Goal: Information Seeking & Learning: Find specific fact

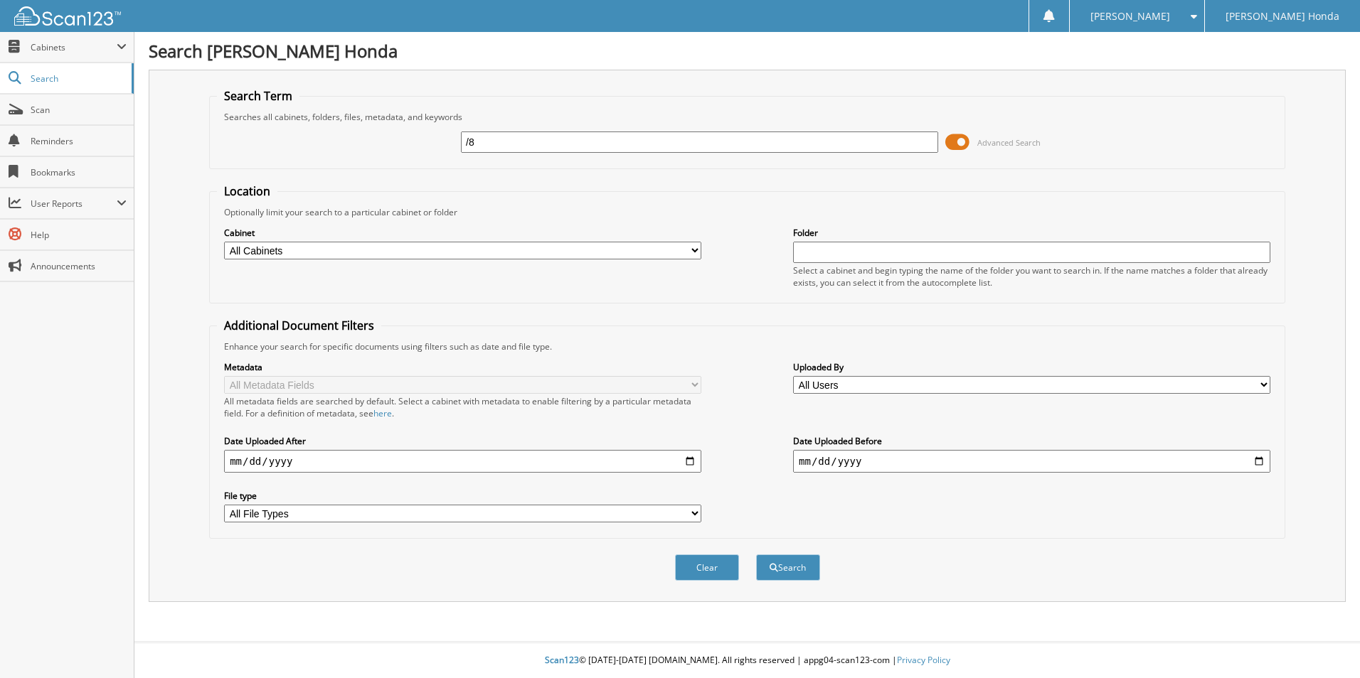
type input "/"
type input "822820"
click at [756, 555] on button "Search" at bounding box center [788, 568] width 64 height 26
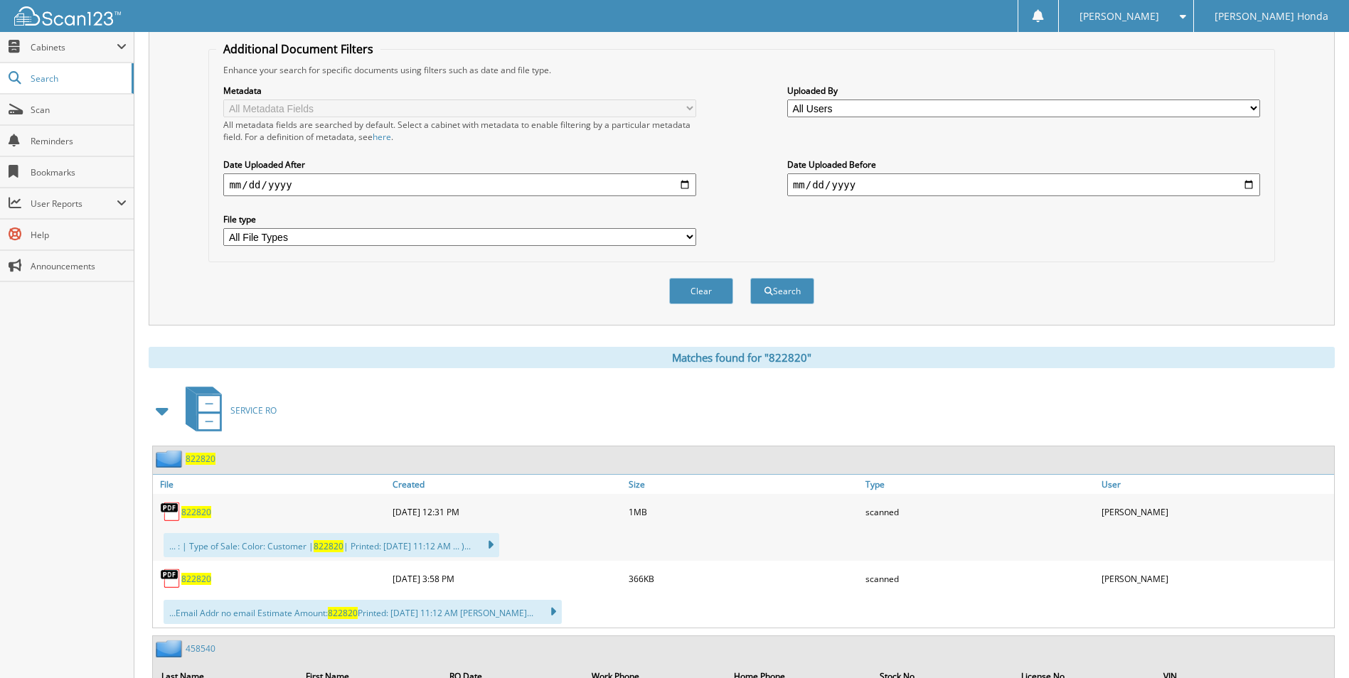
scroll to position [284, 0]
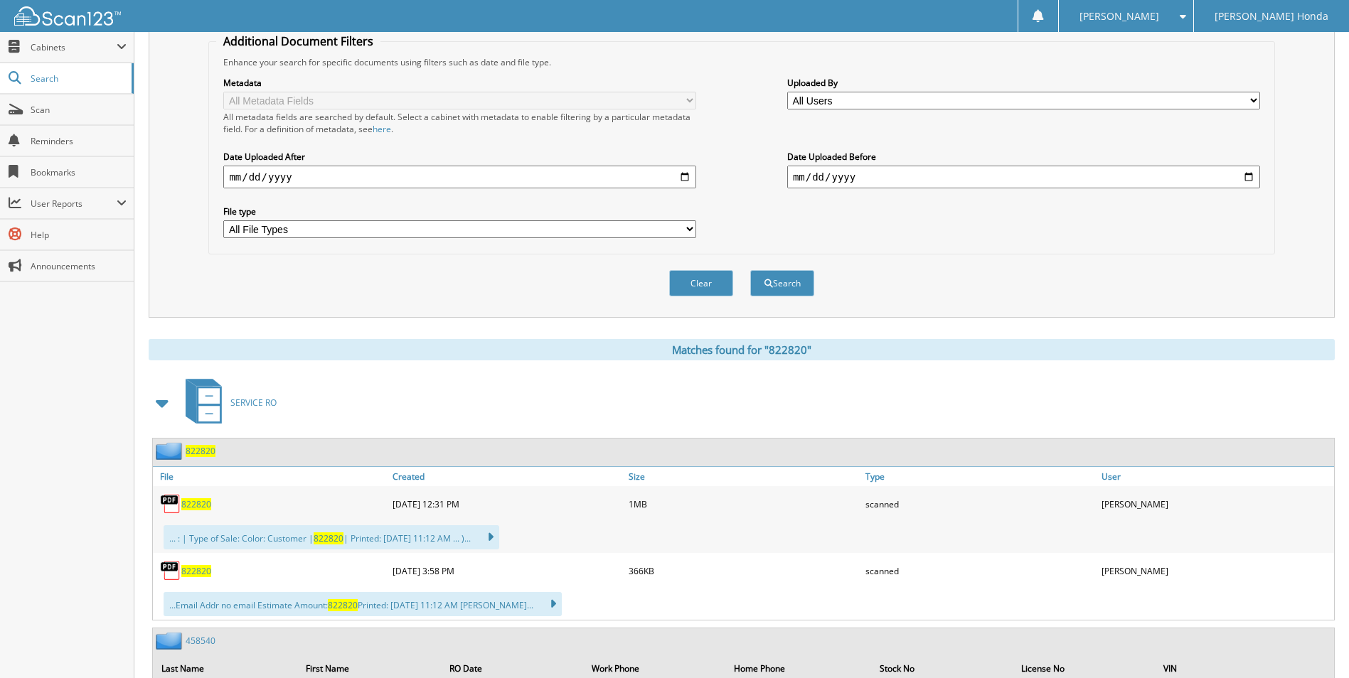
click at [193, 570] on span "822820" at bounding box center [196, 571] width 30 height 12
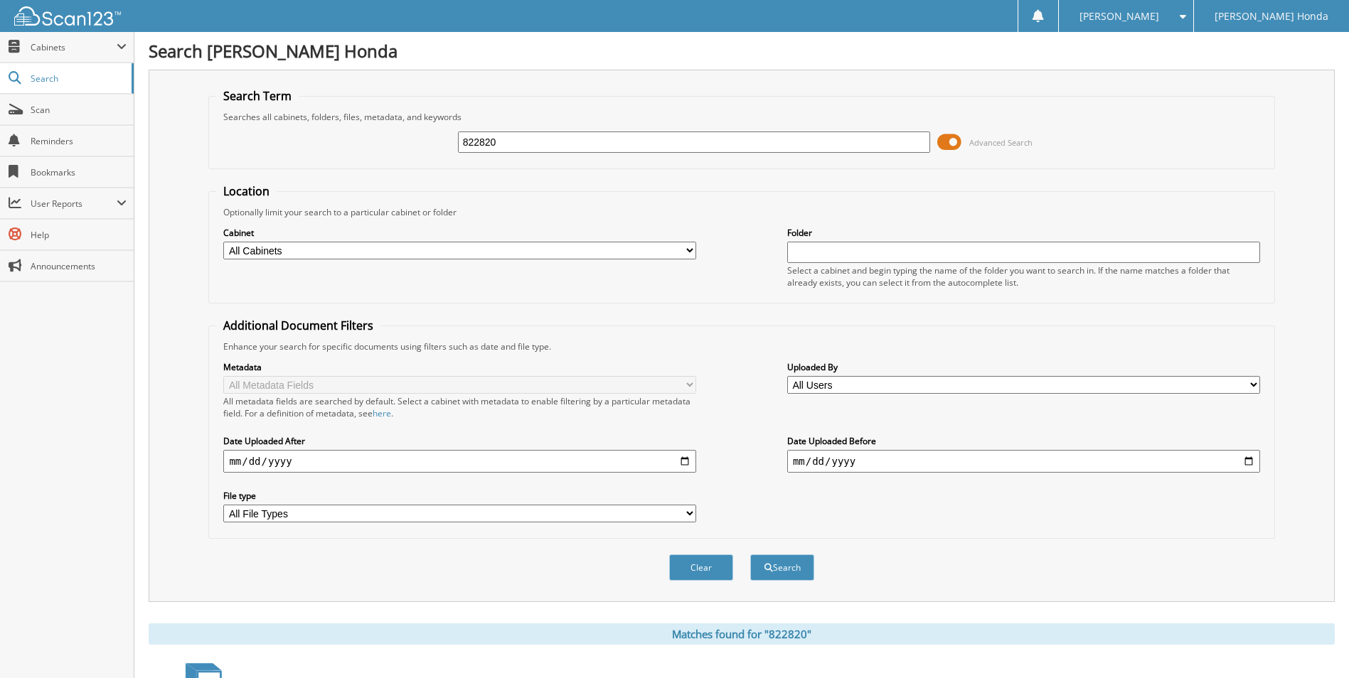
drag, startPoint x: 566, startPoint y: 144, endPoint x: 382, endPoint y: 131, distance: 184.7
click at [382, 131] on div "822820 Advanced Search" at bounding box center [741, 142] width 1050 height 38
type input "824439"
click at [750, 555] on button "Search" at bounding box center [782, 568] width 64 height 26
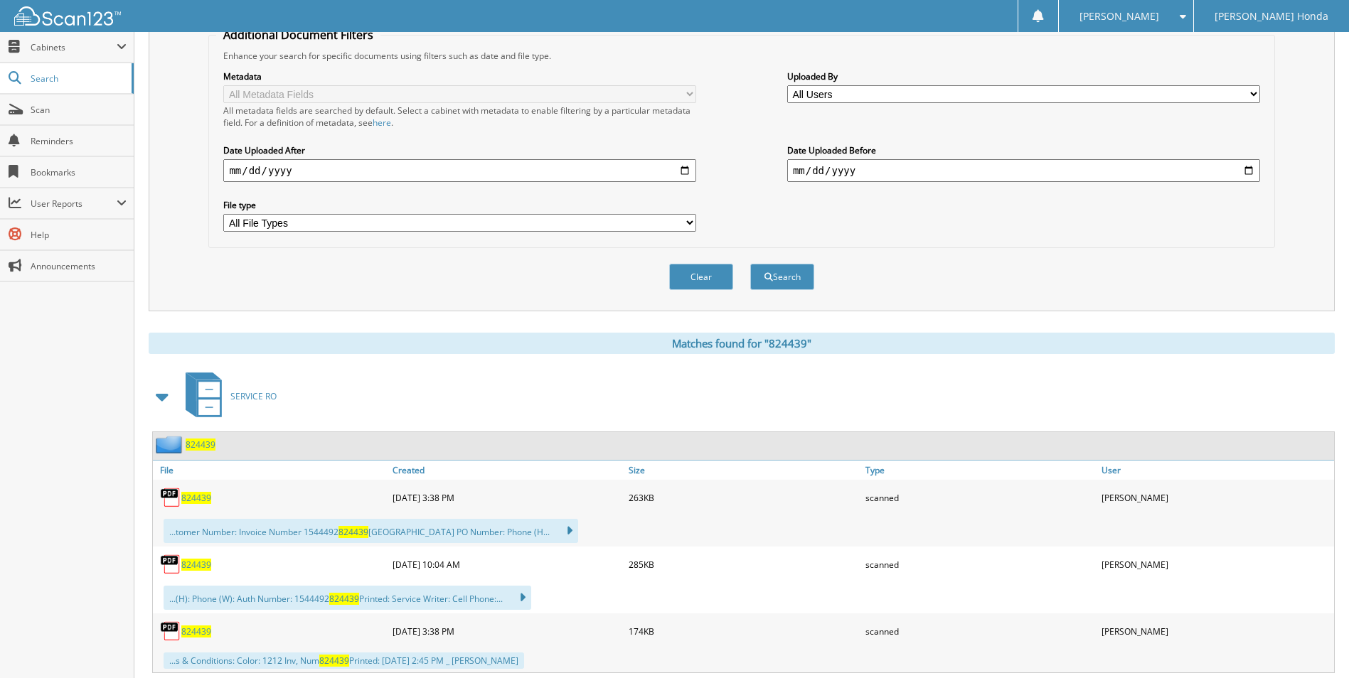
scroll to position [329, 0]
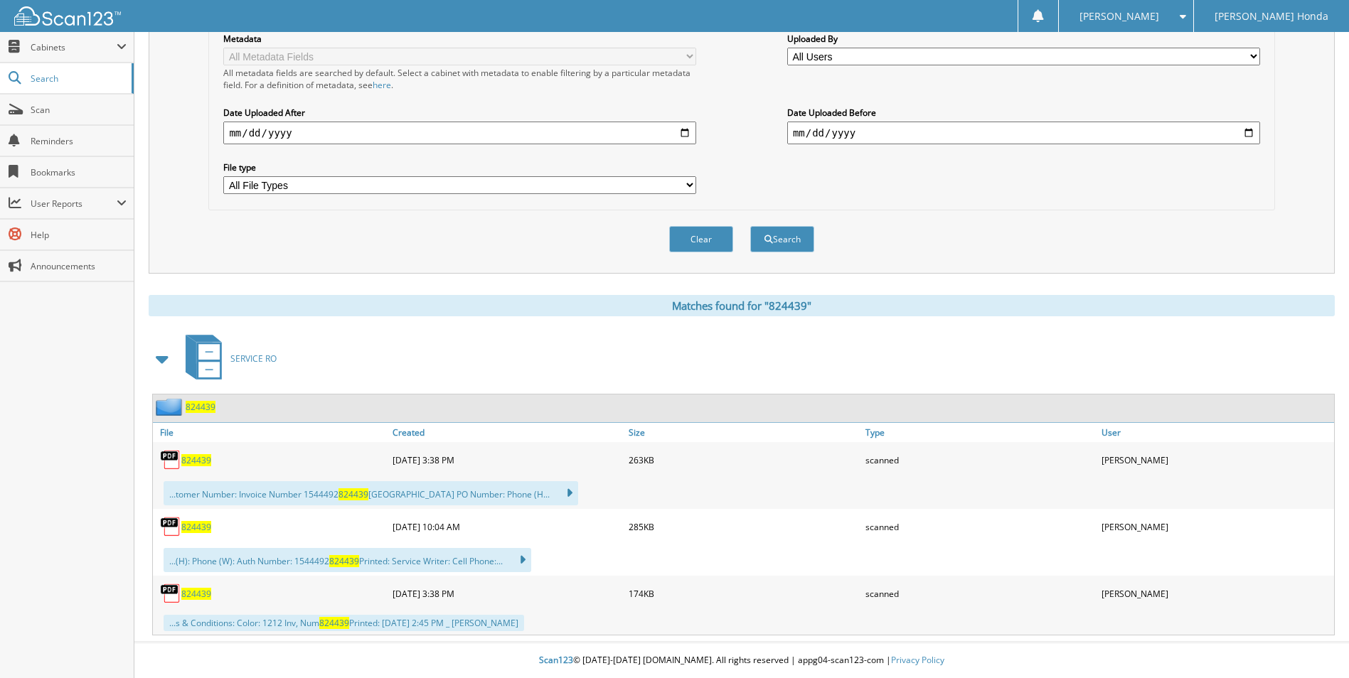
click at [196, 593] on span "824439" at bounding box center [196, 594] width 30 height 12
click at [196, 459] on span "824439" at bounding box center [196, 460] width 30 height 12
